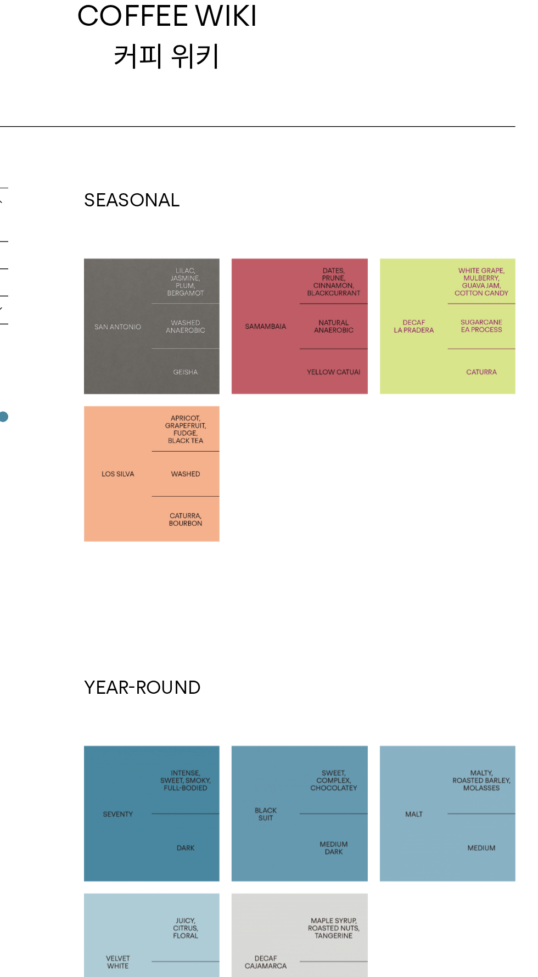
click at [234, 486] on div at bounding box center [257, 497] width 98 height 98
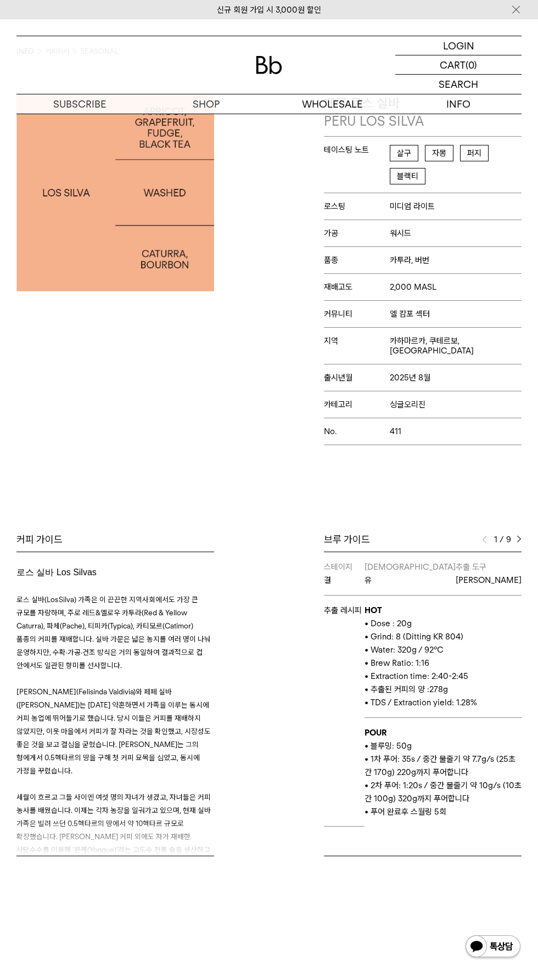
scroll to position [75, 0]
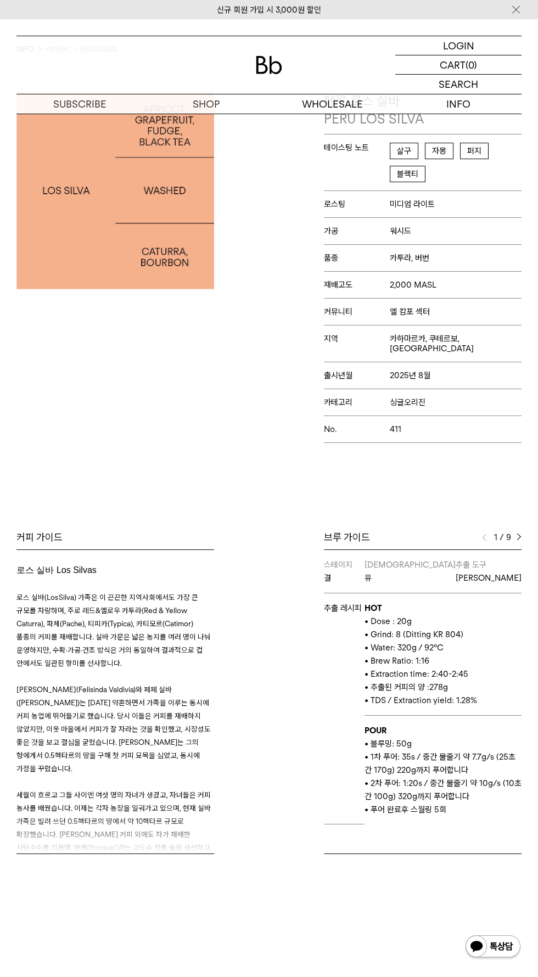
click at [518, 533] on img at bounding box center [518, 537] width 5 height 8
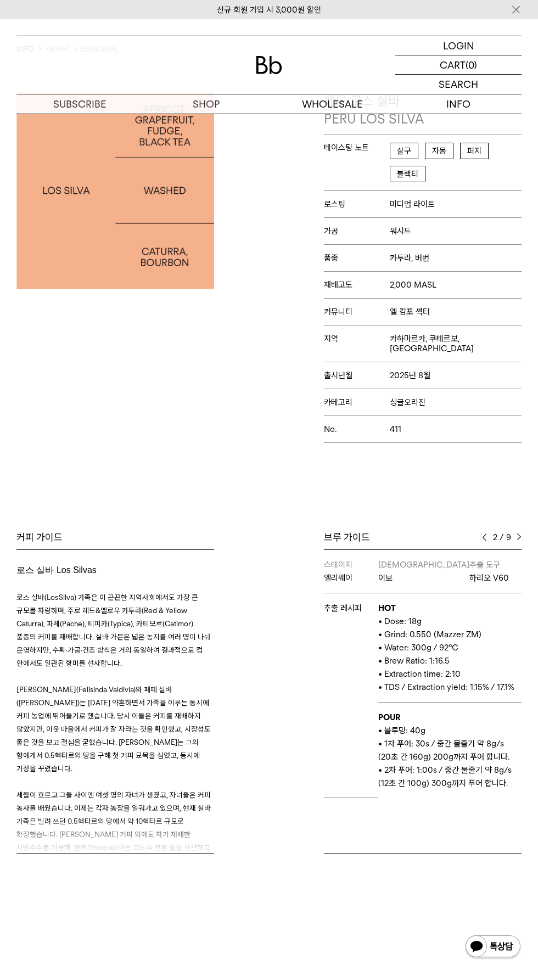
click at [518, 533] on img at bounding box center [518, 537] width 5 height 8
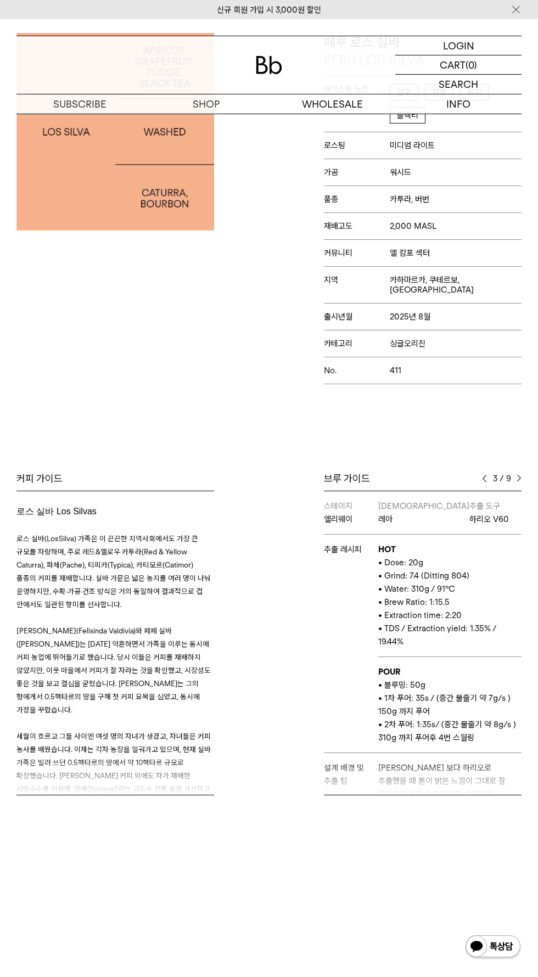
scroll to position [135, 0]
click at [518, 473] on img at bounding box center [518, 477] width 5 height 8
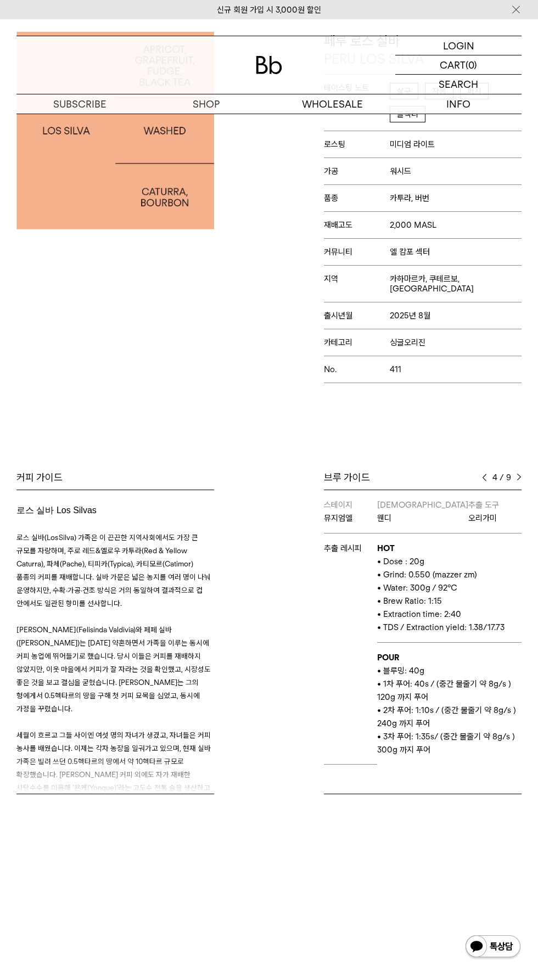
click at [466, 471] on div "브루 가이드" at bounding box center [422, 477] width 197 height 13
click at [457, 471] on div "브루 가이드" at bounding box center [422, 477] width 197 height 13
click at [464, 455] on div "Bb의 커피 ALL SEASONAL YEAR-ROUND AUCTION SERIES ARCHIVE 2023 2022 2021 2020 2019 …" at bounding box center [269, 440] width 538 height 817
click at [482, 473] on img at bounding box center [484, 477] width 5 height 8
